Goal: Transaction & Acquisition: Purchase product/service

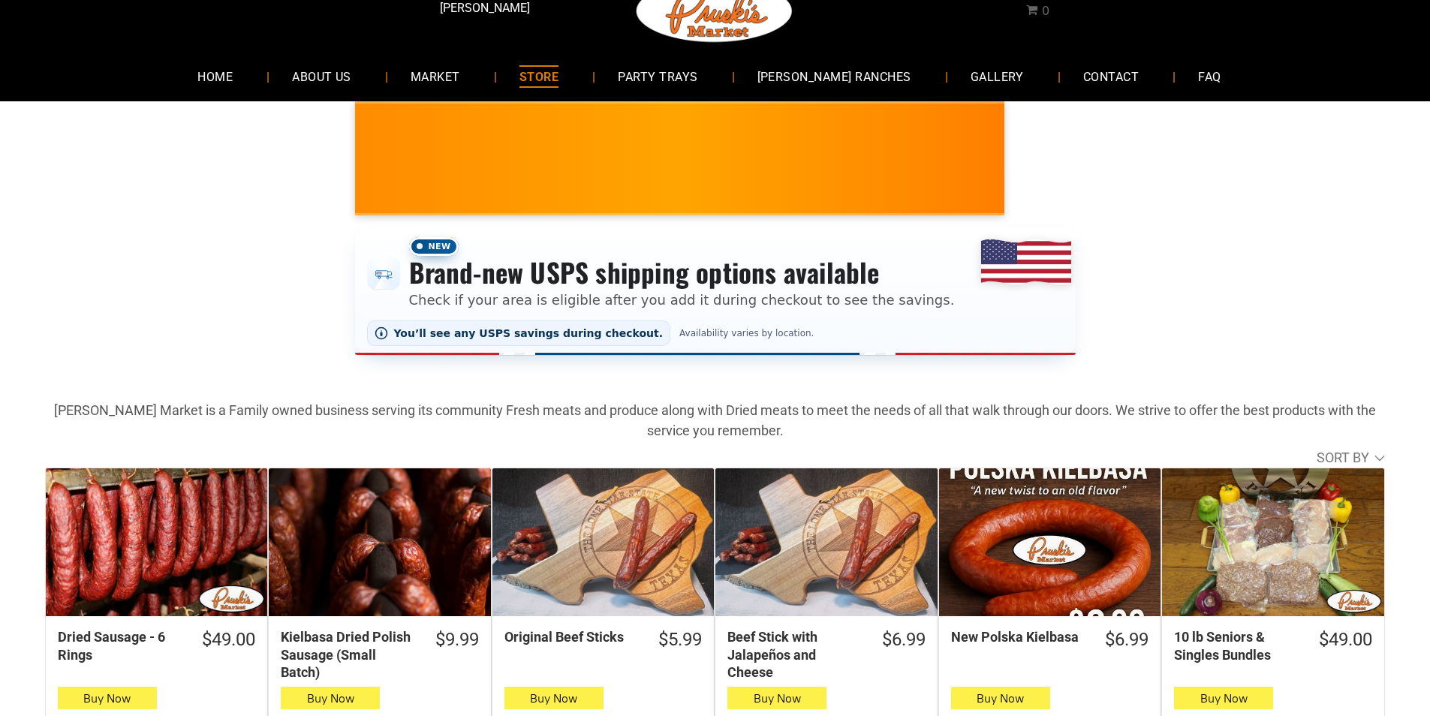
scroll to position [75, 0]
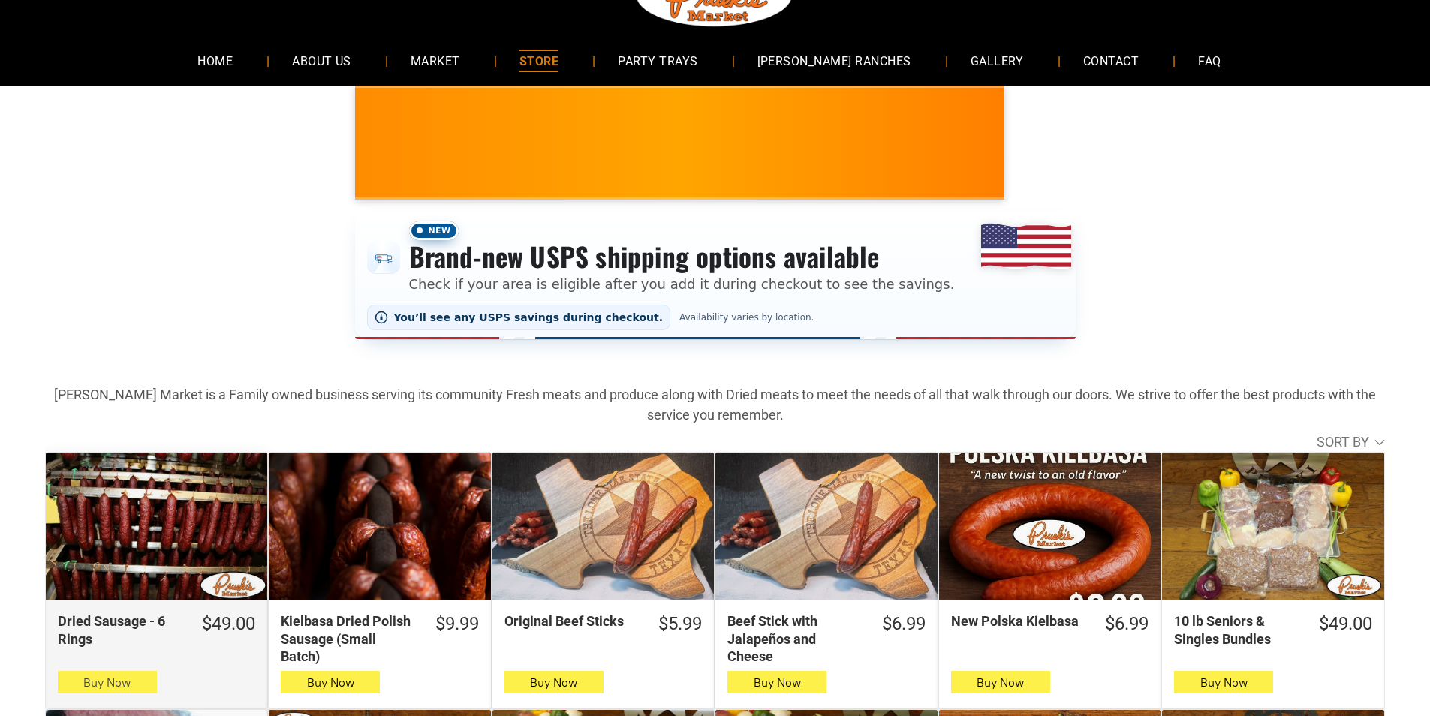
click at [75, 691] on button "Buy Now" at bounding box center [107, 682] width 99 height 23
click at [62, 683] on button "Buy Now" at bounding box center [107, 682] width 99 height 23
click at [67, 687] on button "Buy Now" at bounding box center [107, 682] width 99 height 23
